Goal: Navigation & Orientation: Find specific page/section

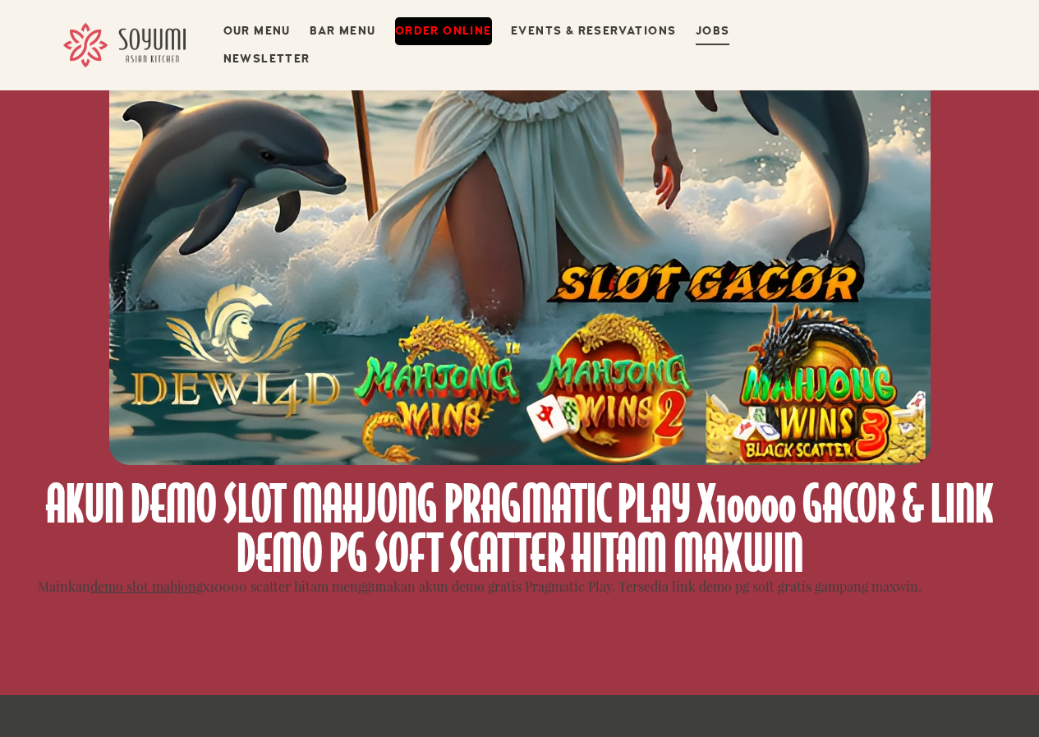
scroll to position [493, 0]
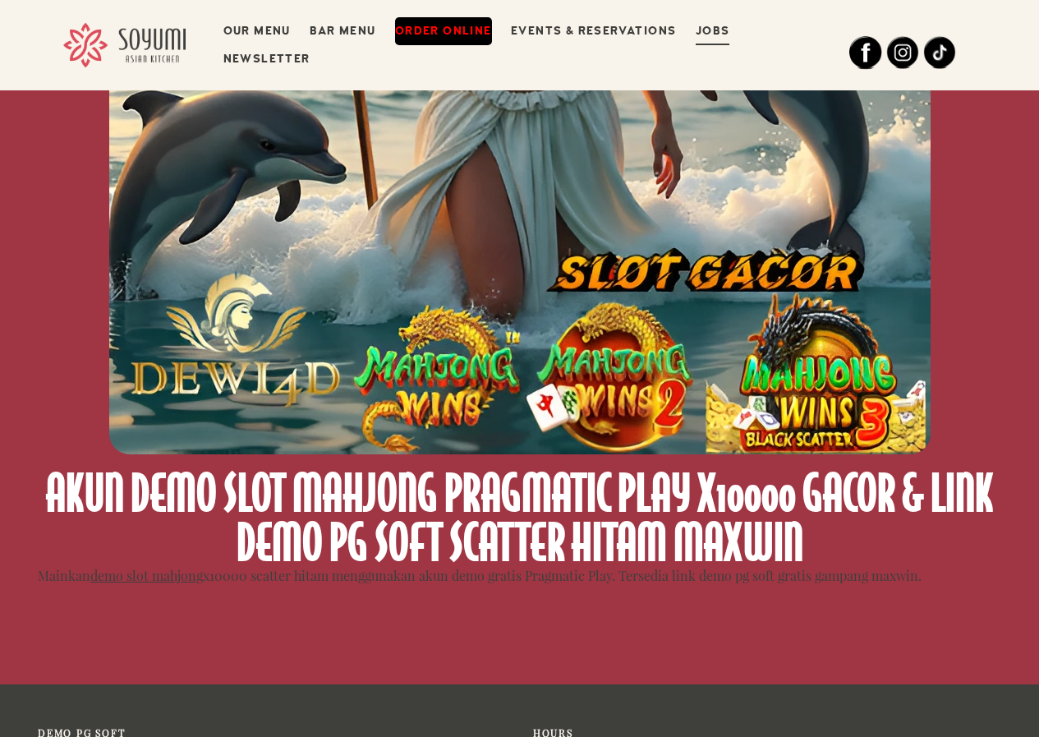
click at [249, 324] on img at bounding box center [519, 43] width 821 height 821
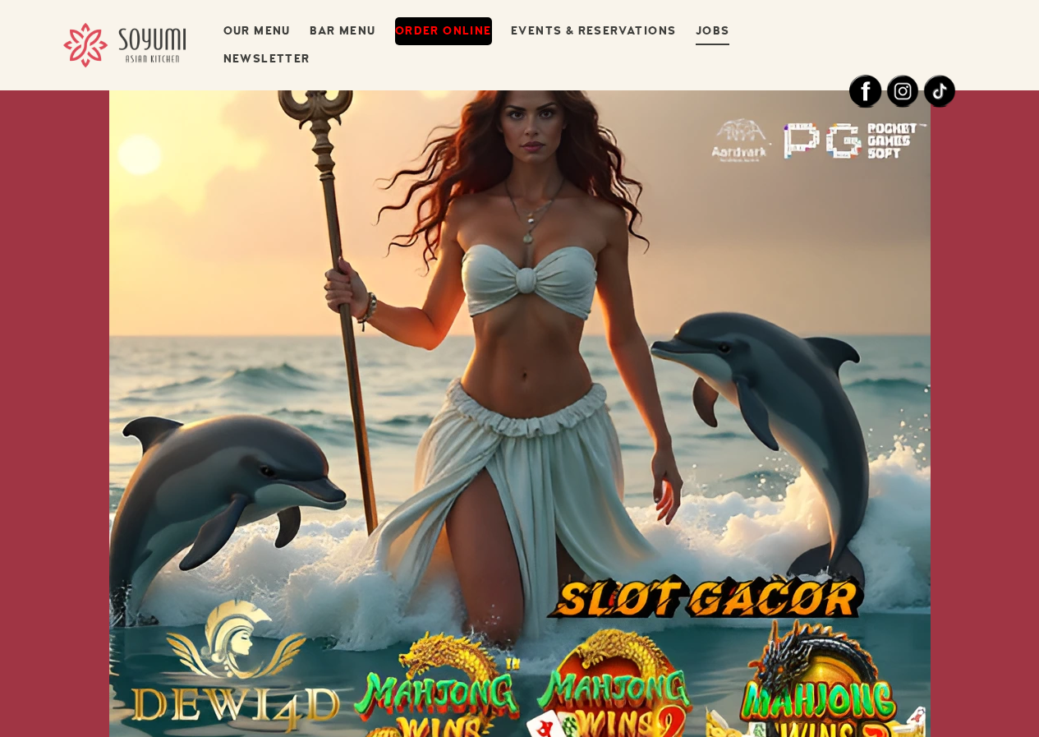
scroll to position [164, 0]
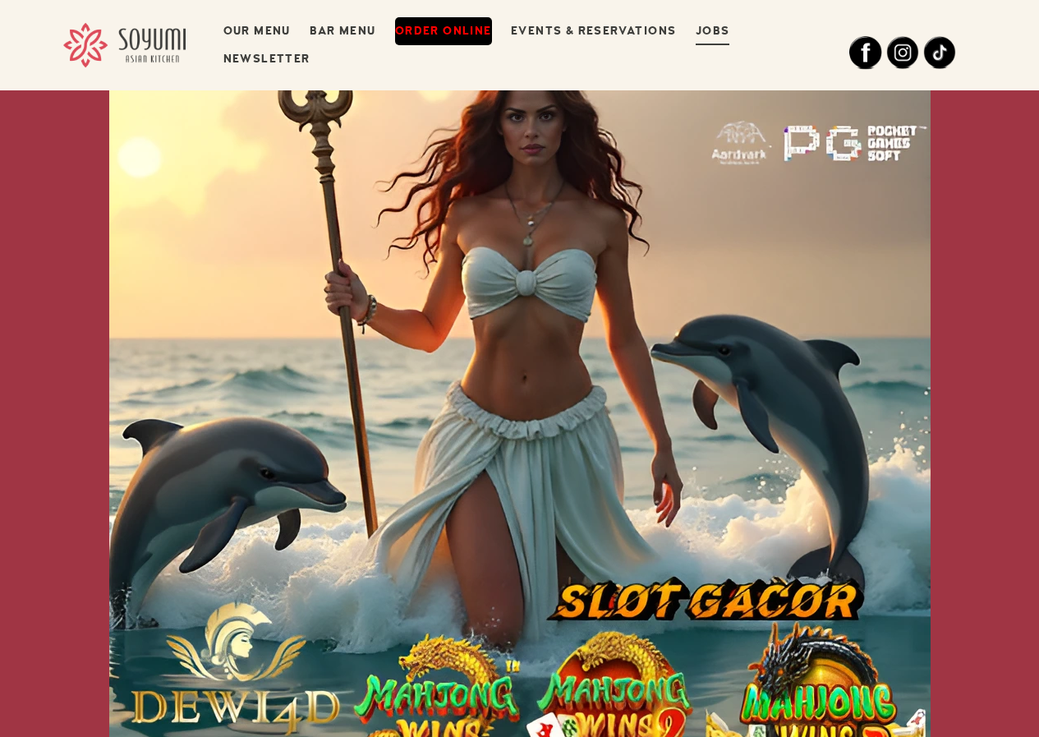
click at [636, 435] on img at bounding box center [519, 371] width 821 height 821
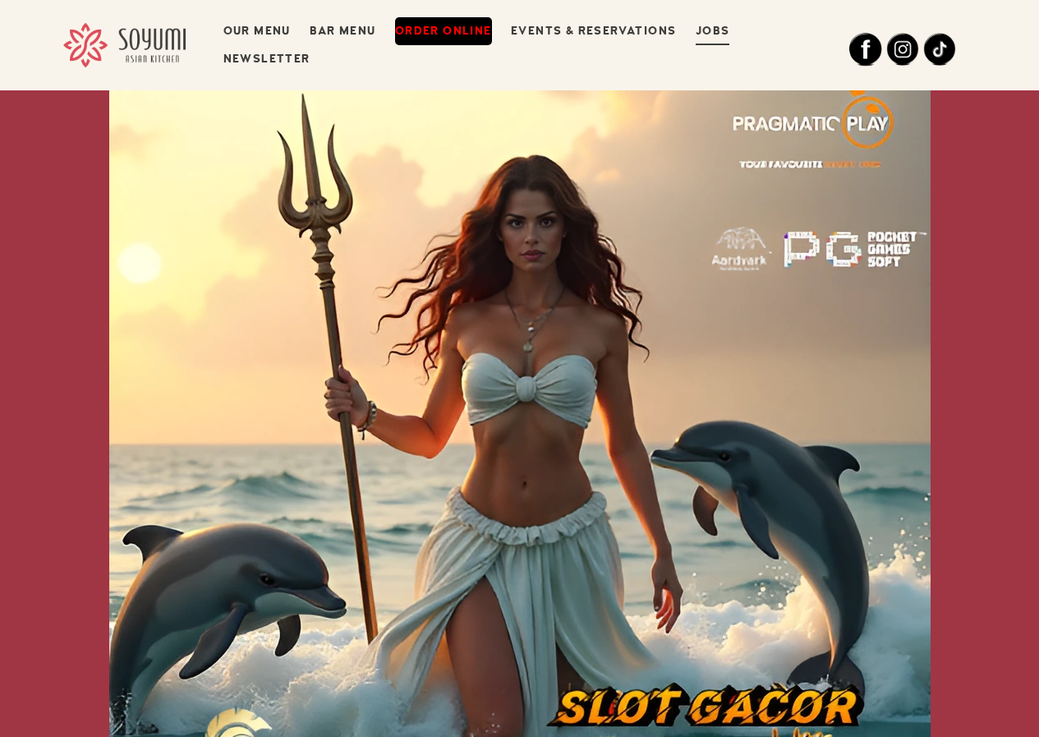
scroll to position [55, 0]
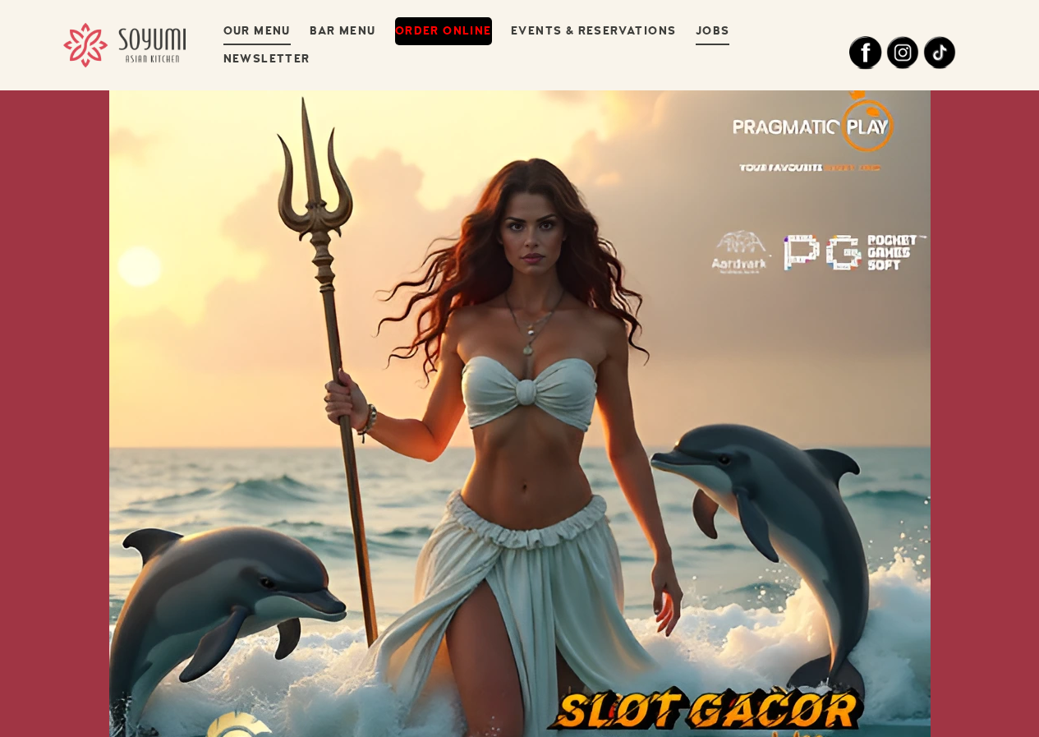
click at [264, 37] on link "Our Menu" at bounding box center [256, 31] width 67 height 28
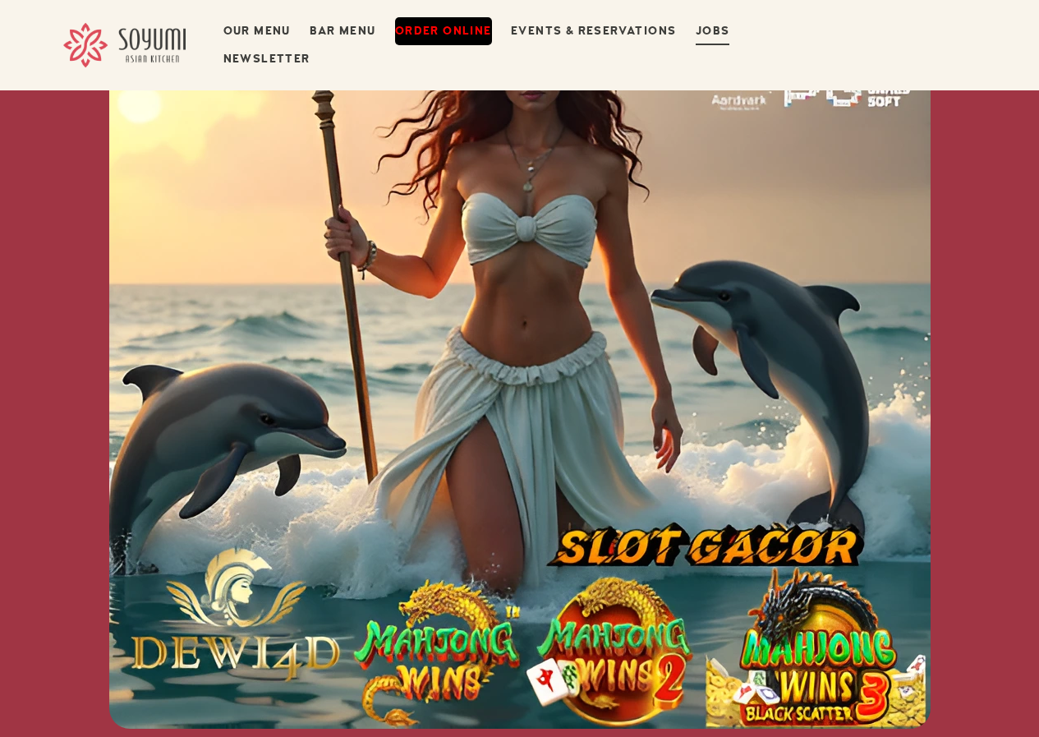
scroll to position [219, 0]
click at [422, 660] on img at bounding box center [519, 316] width 821 height 821
click at [535, 636] on img at bounding box center [519, 316] width 821 height 821
drag, startPoint x: 536, startPoint y: 636, endPoint x: 434, endPoint y: 648, distance: 103.4
click at [500, 646] on img at bounding box center [519, 316] width 821 height 821
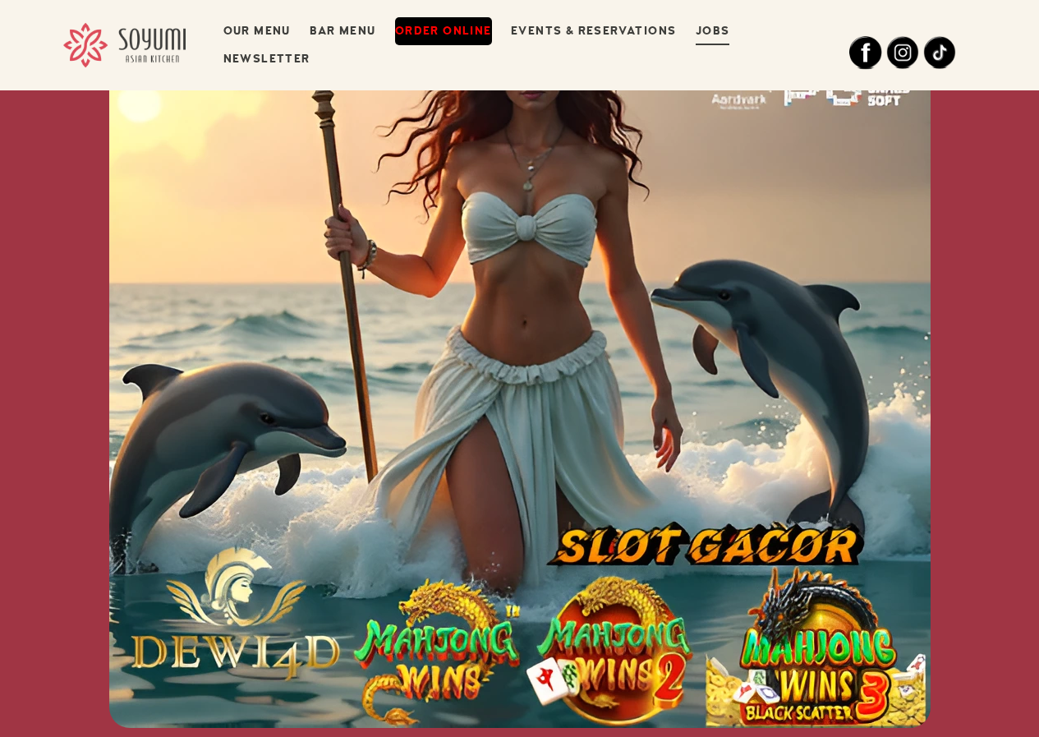
click at [411, 632] on img at bounding box center [519, 316] width 821 height 821
click at [412, 642] on img at bounding box center [519, 316] width 821 height 821
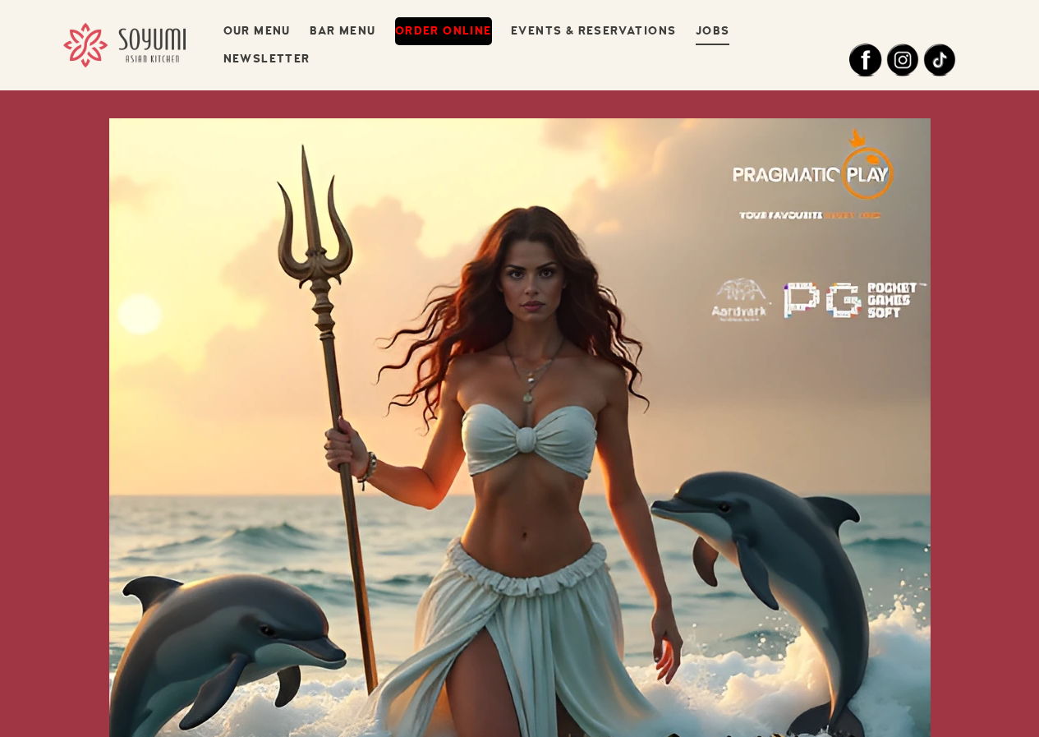
scroll to position [0, 0]
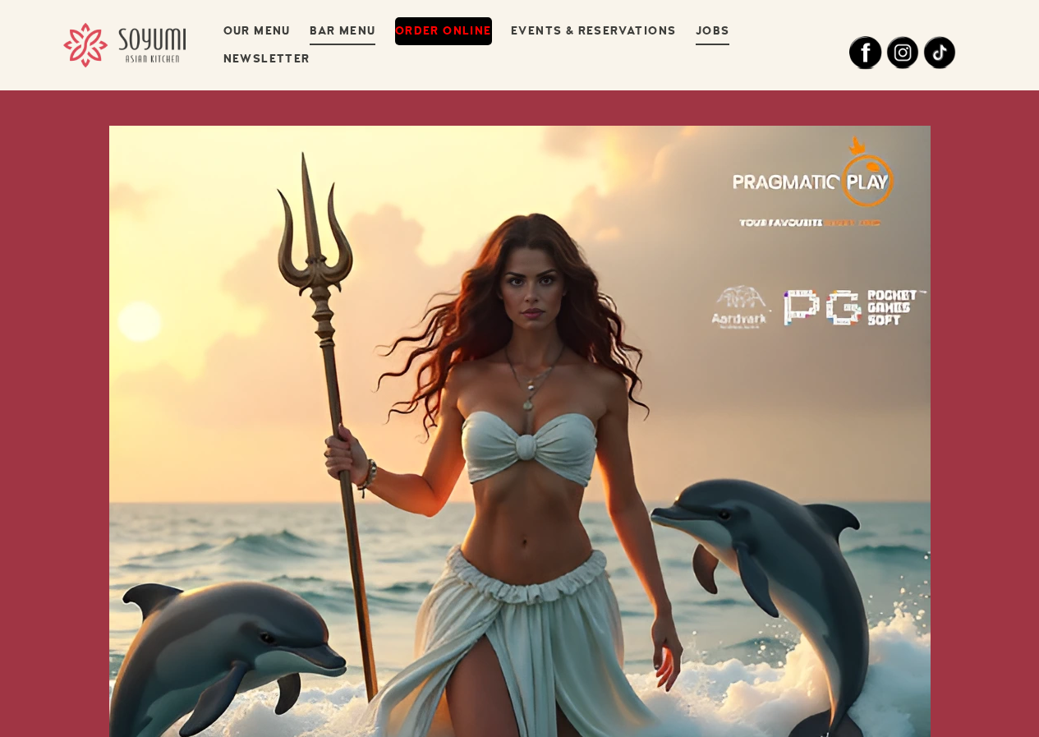
click at [338, 39] on link "Bar Menu" at bounding box center [343, 31] width 66 height 28
click at [281, 65] on link "Newsletter" at bounding box center [266, 59] width 87 height 28
